Goal: Use online tool/utility: Use online tool/utility

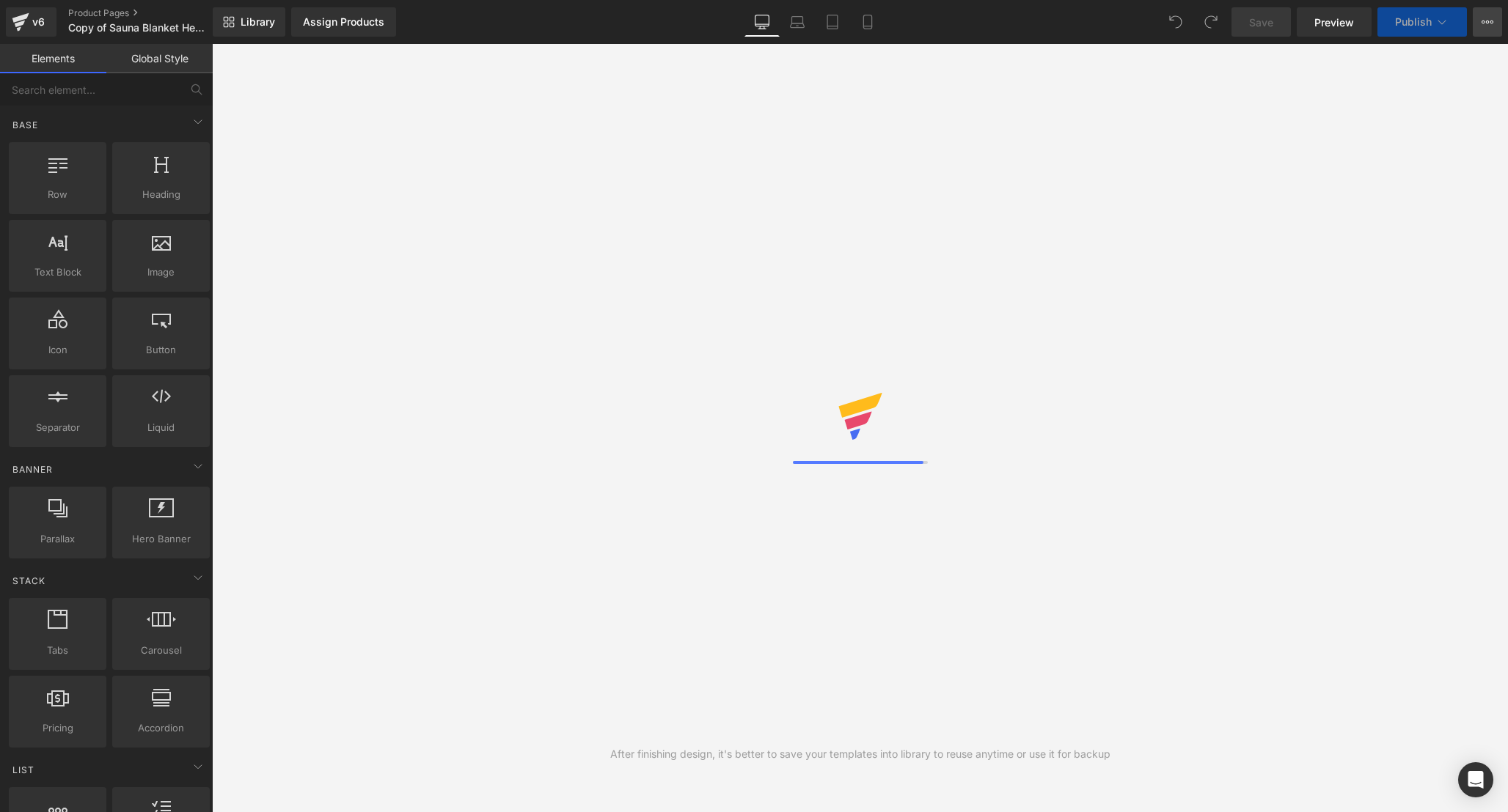
click at [1491, 29] on button "View Live Page View with current Template Save Template to Library Schedule Pub…" at bounding box center [1487, 22] width 30 height 30
click at [1490, 15] on button "View Live Page View with current Template Save Template to Library Schedule Pub…" at bounding box center [1487, 22] width 30 height 30
click at [1488, 23] on icon at bounding box center [1488, 22] width 4 height 3
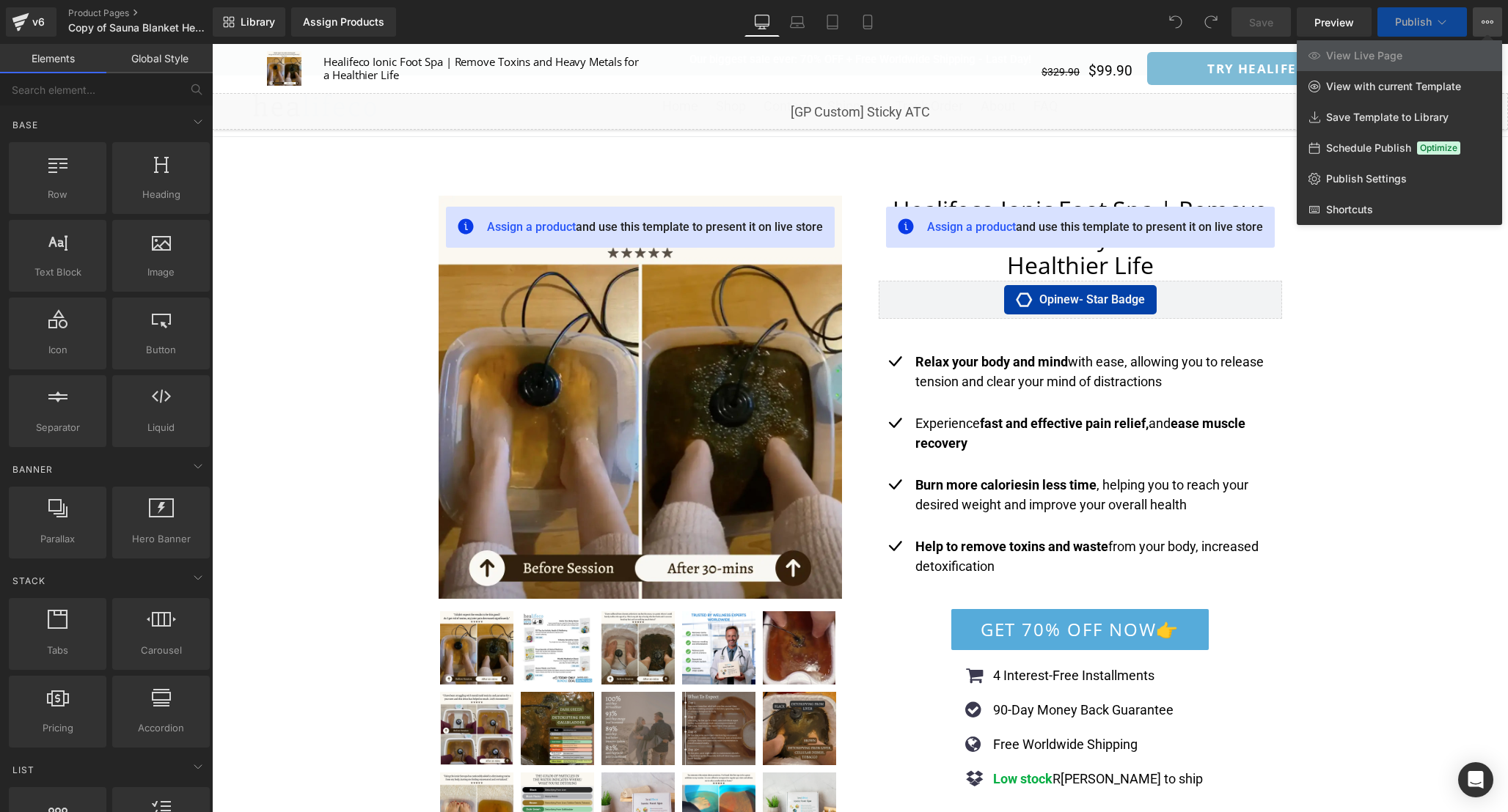
click at [1396, 262] on div at bounding box center [859, 428] width 1296 height 768
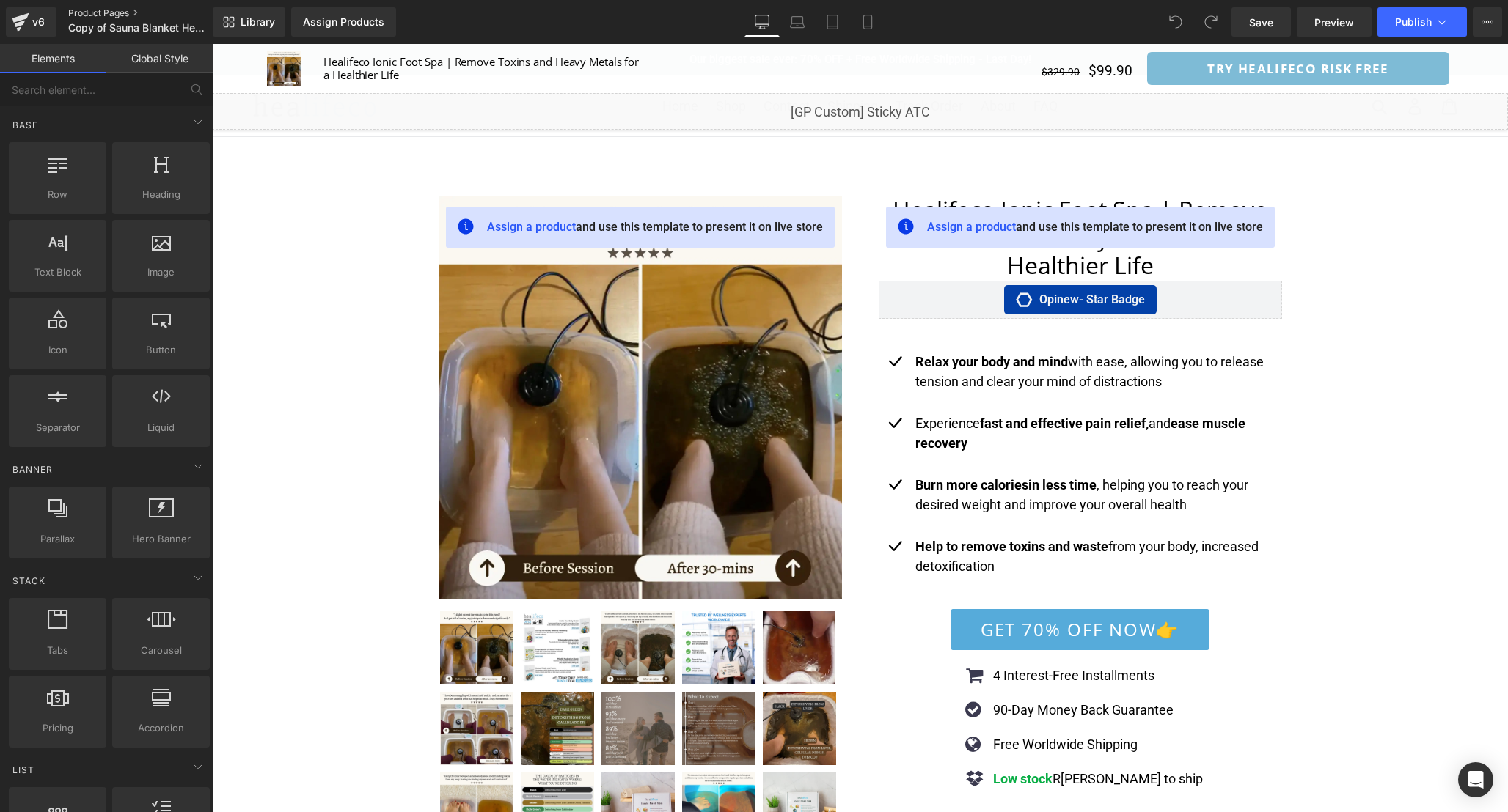
click at [137, 13] on link "Product Pages" at bounding box center [152, 13] width 168 height 11
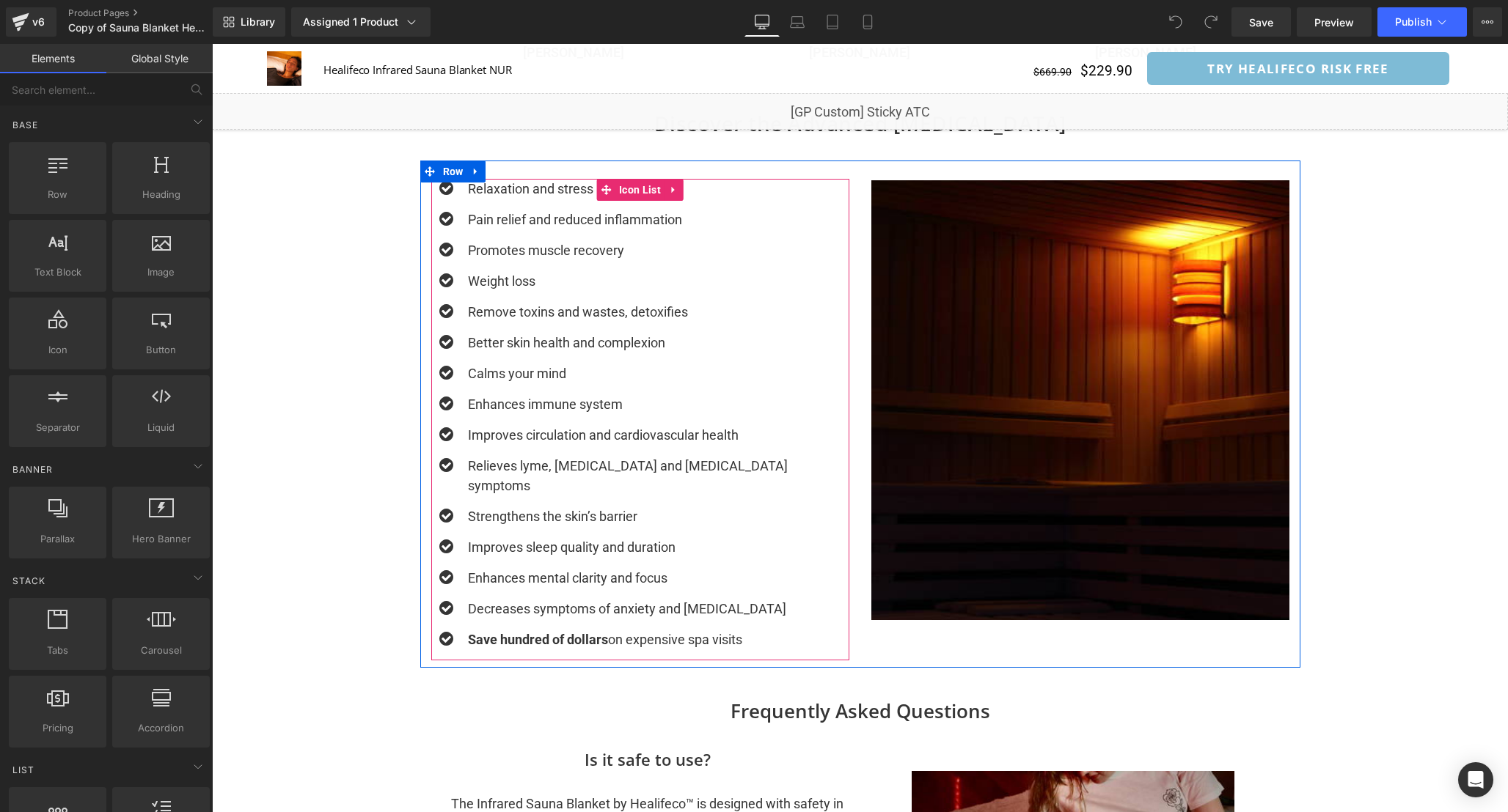
scroll to position [1578, 0]
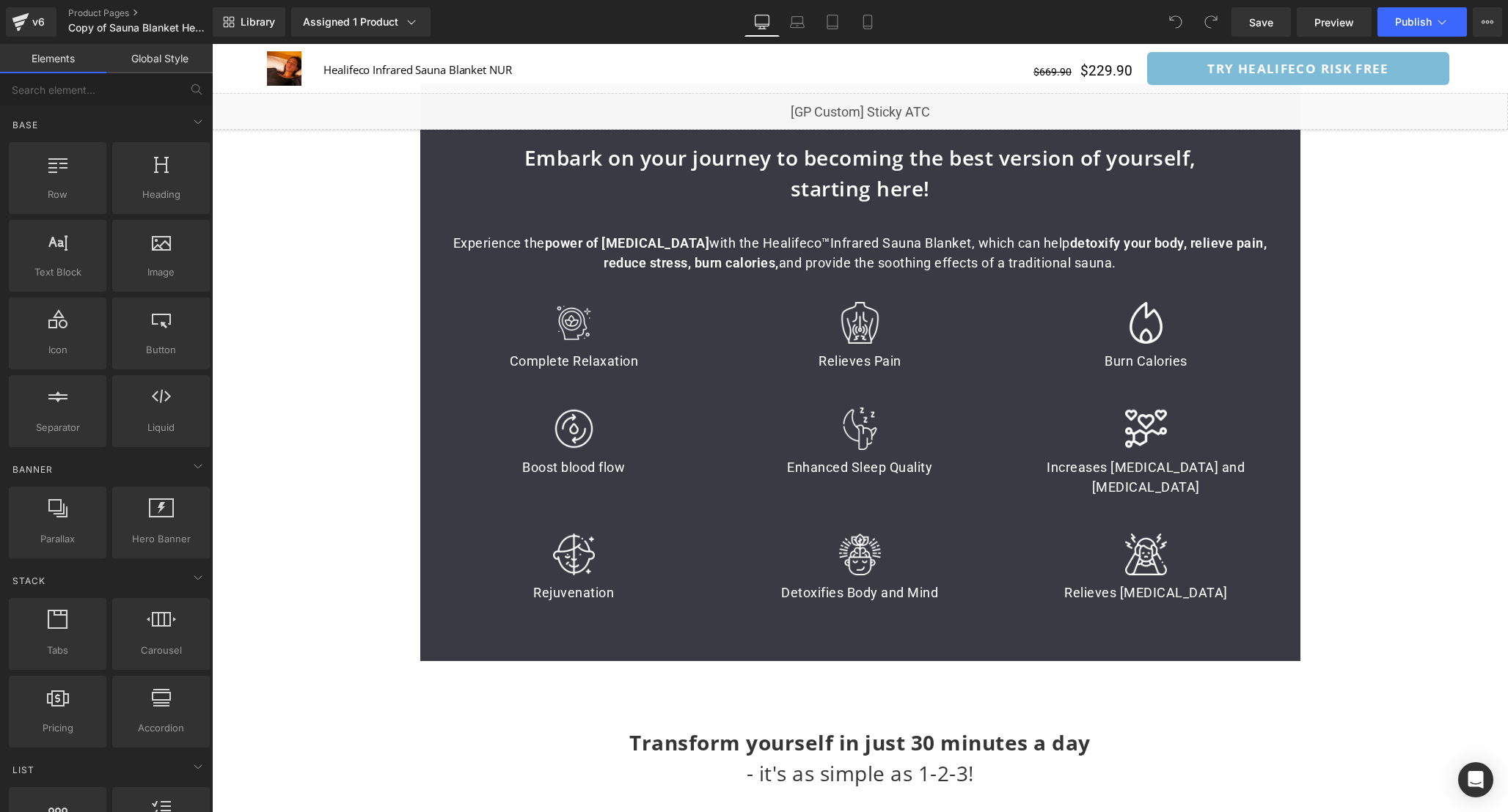
scroll to position [5045, 0]
